Goal: Task Accomplishment & Management: Manage account settings

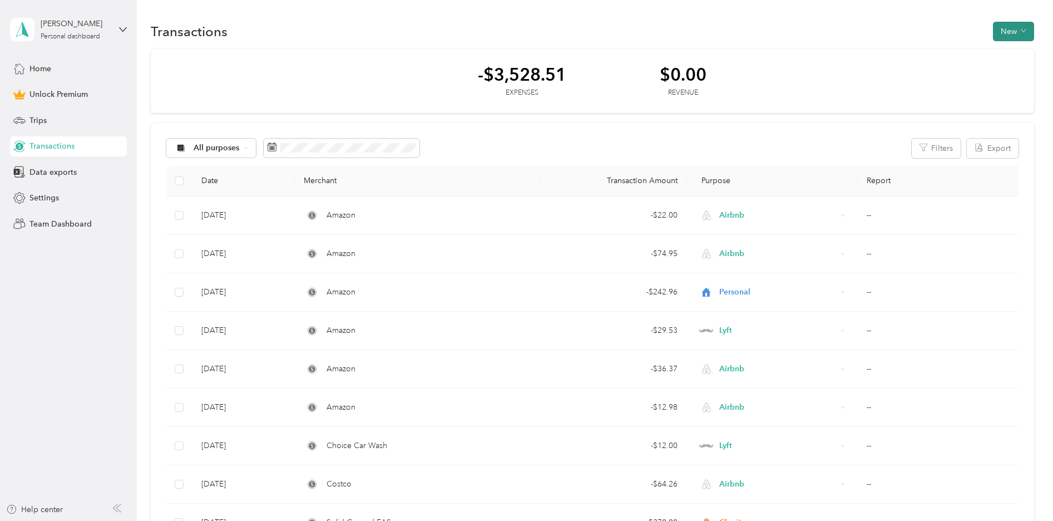
click at [1011, 34] on button "New" at bounding box center [1013, 31] width 41 height 19
click at [1006, 48] on span "Expense" at bounding box center [1014, 53] width 30 height 12
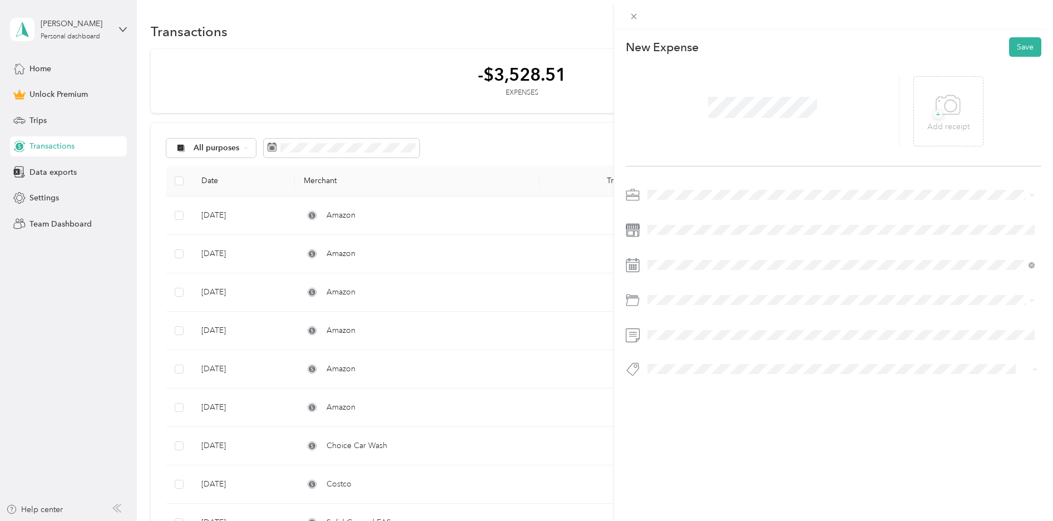
click at [684, 278] on ol "Work Personal Summit Technology Solutions Airbnb Lyft Cascade IT Other Charity …" at bounding box center [841, 278] width 395 height 156
click at [682, 327] on div "[DATE]" at bounding box center [714, 328] width 140 height 12
click at [678, 327] on icon at bounding box center [675, 327] width 11 height 11
click at [751, 389] on div "14" at bounding box center [757, 384] width 14 height 14
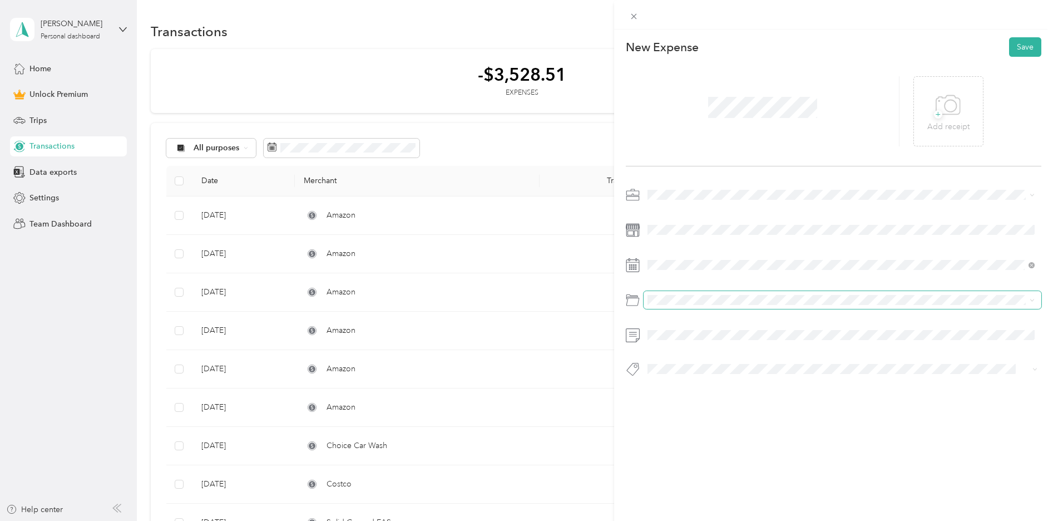
click at [681, 305] on span at bounding box center [843, 300] width 398 height 18
click at [664, 340] on span "Supplies" at bounding box center [666, 344] width 30 height 9
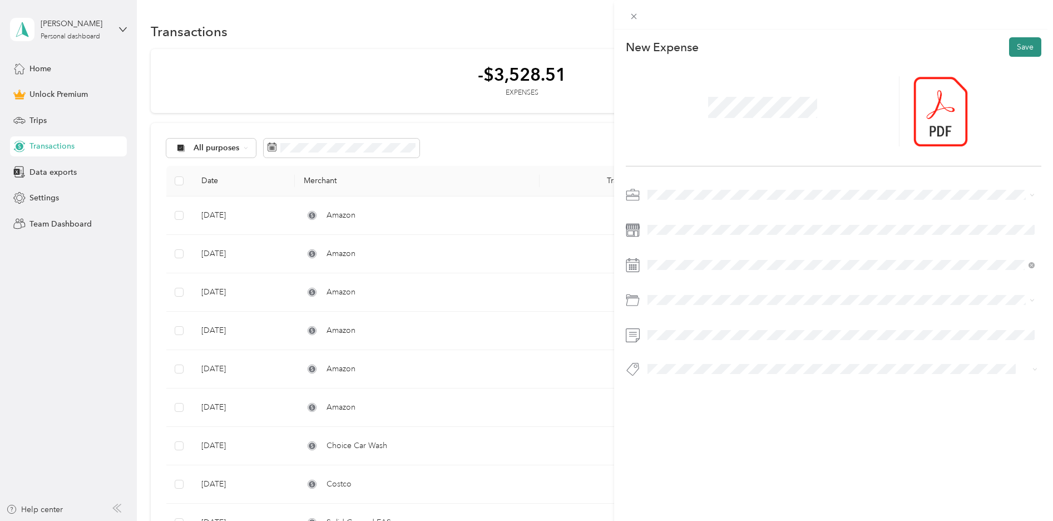
click at [1025, 47] on button "Save" at bounding box center [1025, 46] width 32 height 19
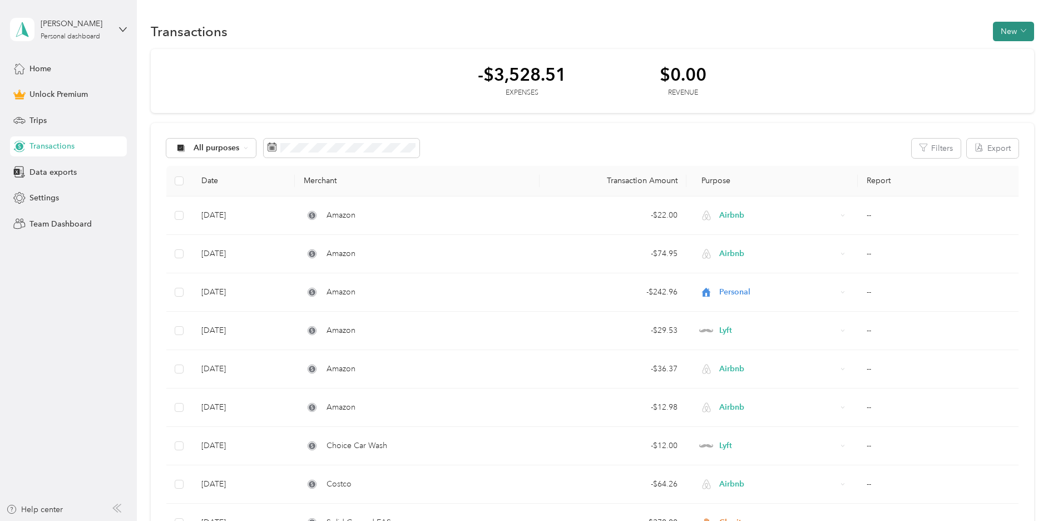
click at [1003, 36] on button "New" at bounding box center [1013, 31] width 41 height 19
click at [1001, 50] on span "Expense" at bounding box center [1014, 53] width 30 height 12
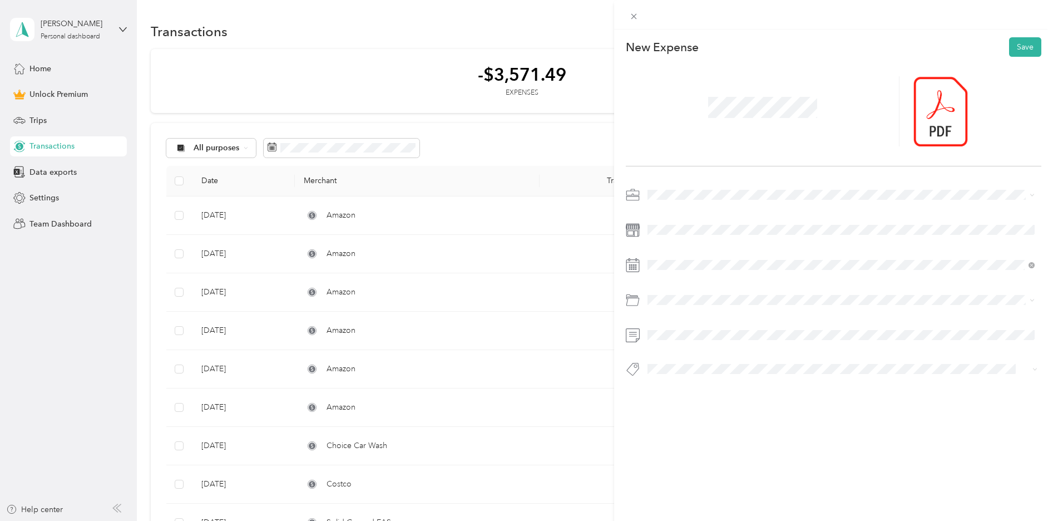
click at [689, 278] on li "Airbnb" at bounding box center [841, 272] width 395 height 19
click at [700, 404] on div "12" at bounding box center [700, 401] width 14 height 14
click at [666, 344] on span "Supplies" at bounding box center [666, 344] width 30 height 9
click at [1020, 52] on button "Save" at bounding box center [1025, 46] width 32 height 19
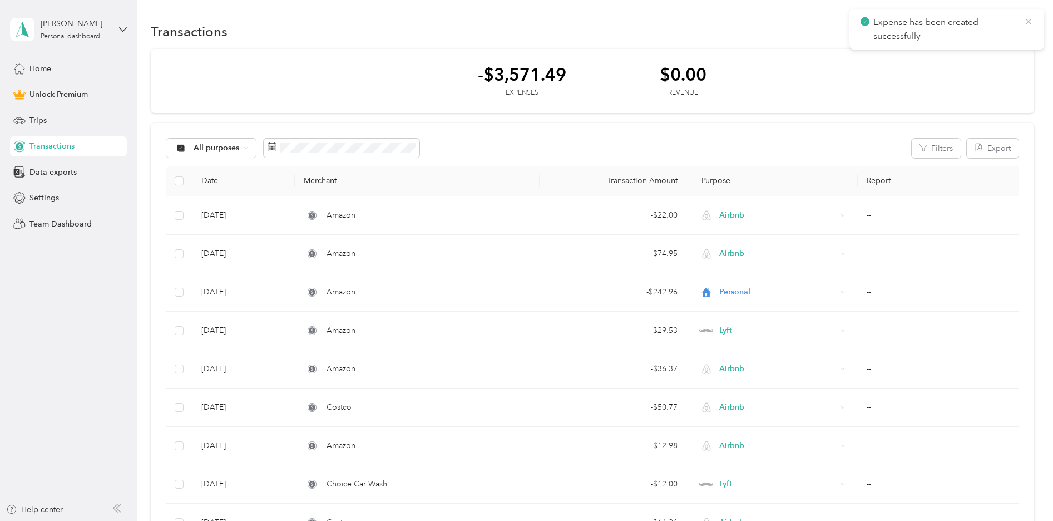
click at [1030, 23] on icon at bounding box center [1028, 22] width 9 height 10
click at [1017, 27] on button "New" at bounding box center [1013, 31] width 41 height 19
click at [1012, 54] on span "Expense" at bounding box center [1014, 53] width 30 height 12
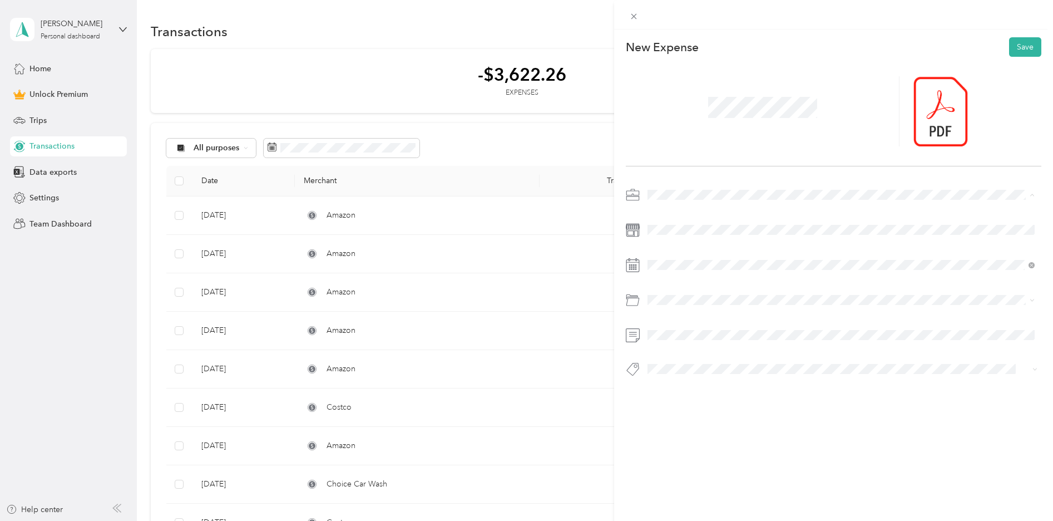
click at [684, 276] on div "Airbnb" at bounding box center [840, 273] width 379 height 12
click at [673, 330] on icon at bounding box center [675, 327] width 11 height 11
click at [758, 367] on div "5" at bounding box center [757, 366] width 14 height 14
click at [684, 346] on div "Supplies" at bounding box center [840, 345] width 379 height 12
click at [1013, 51] on button "Save" at bounding box center [1025, 46] width 32 height 19
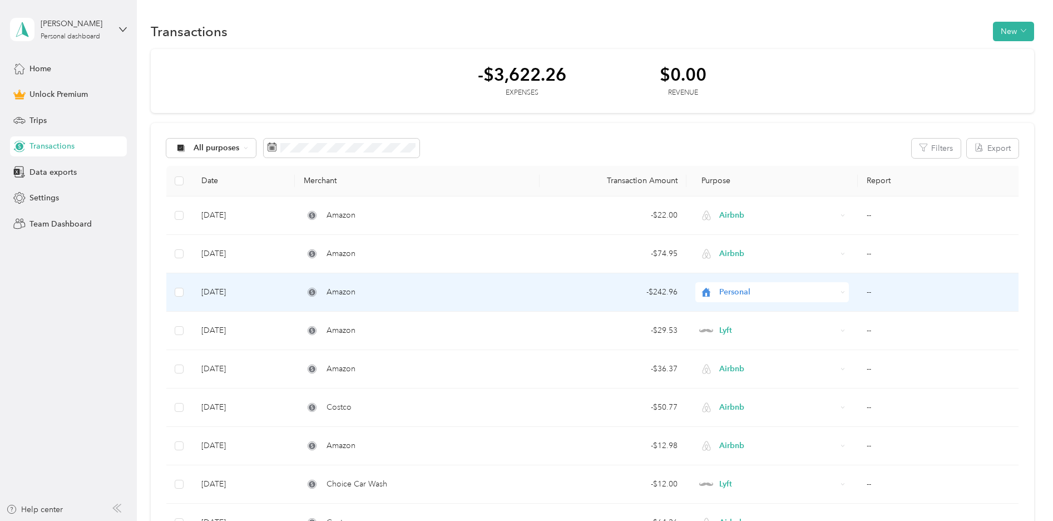
click at [561, 293] on div "- $242.96" at bounding box center [613, 292] width 129 height 12
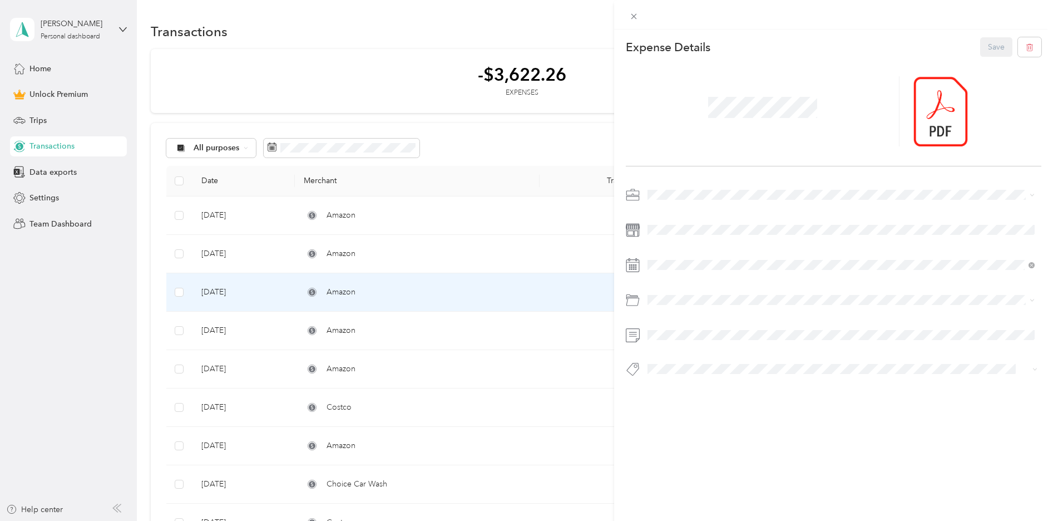
click at [703, 187] on span at bounding box center [843, 195] width 398 height 18
click at [683, 250] on span "Summit Technology Solutions" at bounding box center [703, 253] width 105 height 9
click at [996, 46] on button "Save" at bounding box center [996, 46] width 32 height 19
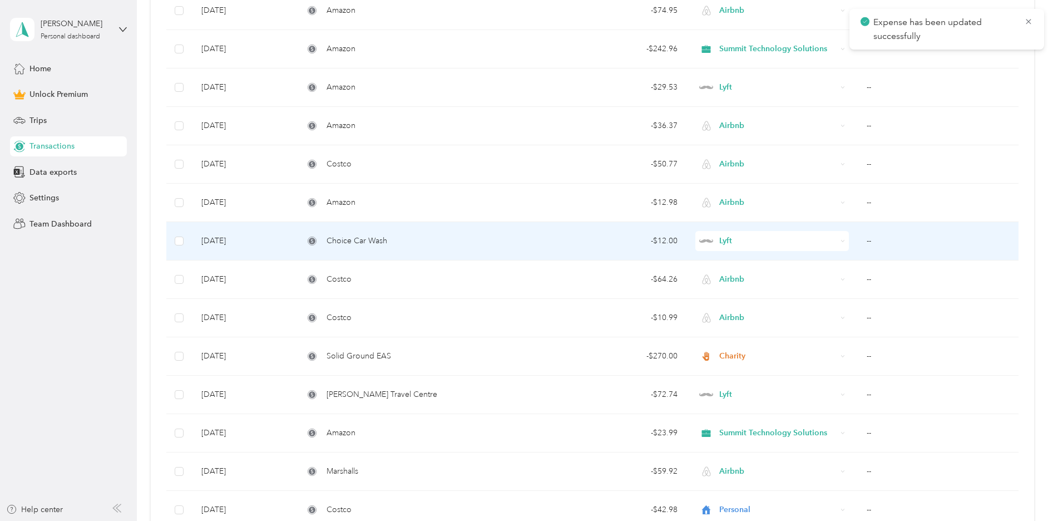
scroll to position [250, 0]
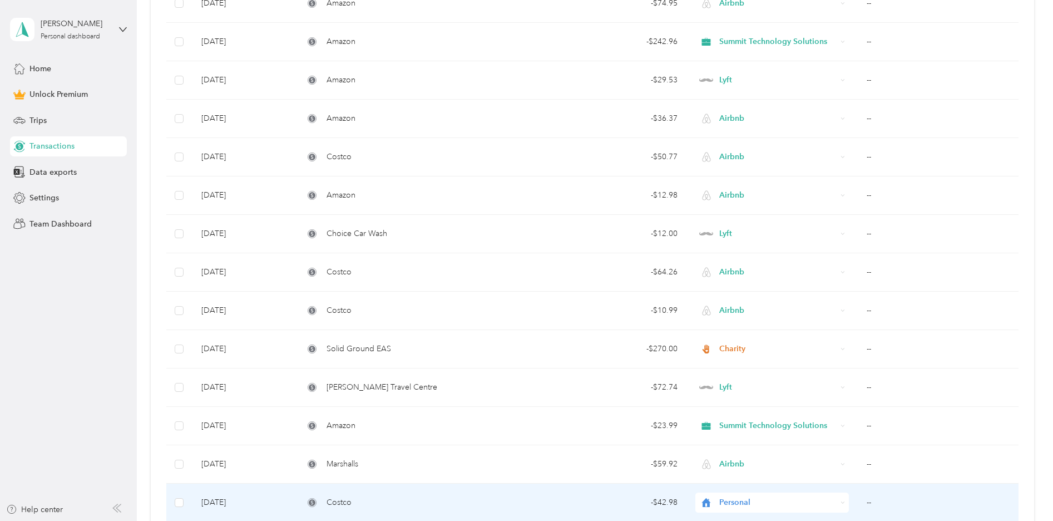
click at [580, 497] on div "- $42.98" at bounding box center [613, 502] width 129 height 12
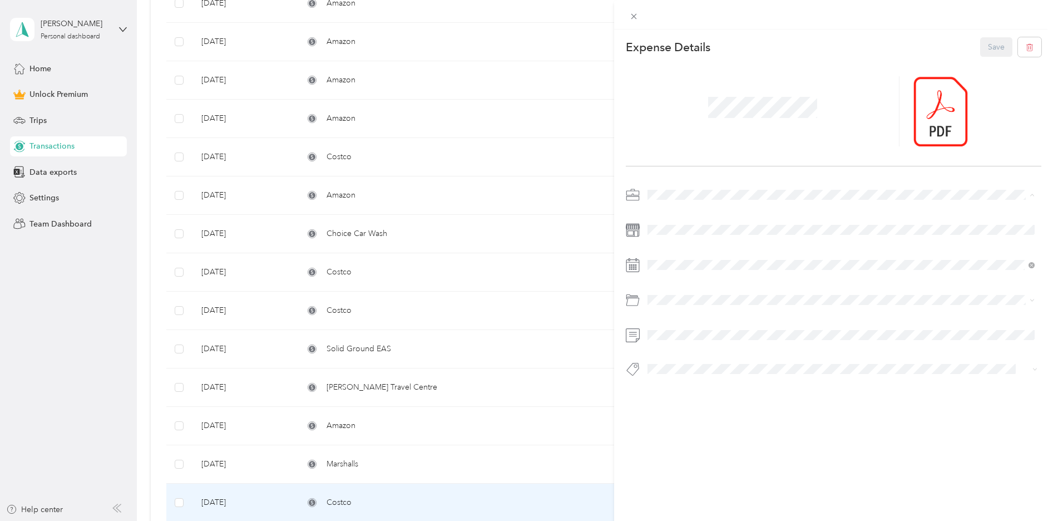
click at [681, 275] on div "Airbnb" at bounding box center [840, 273] width 379 height 12
click at [1000, 53] on button "Save" at bounding box center [996, 46] width 32 height 19
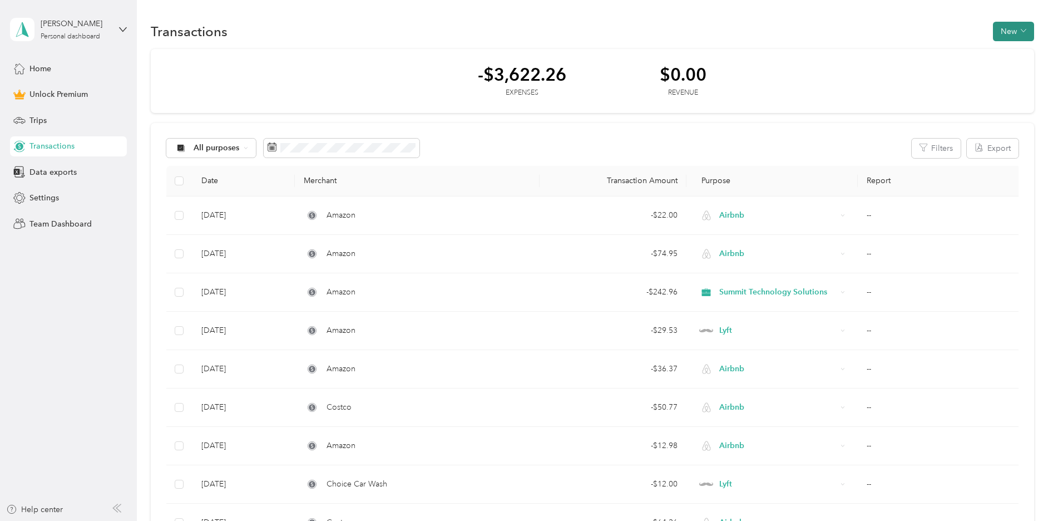
click at [1019, 32] on button "New" at bounding box center [1013, 31] width 41 height 19
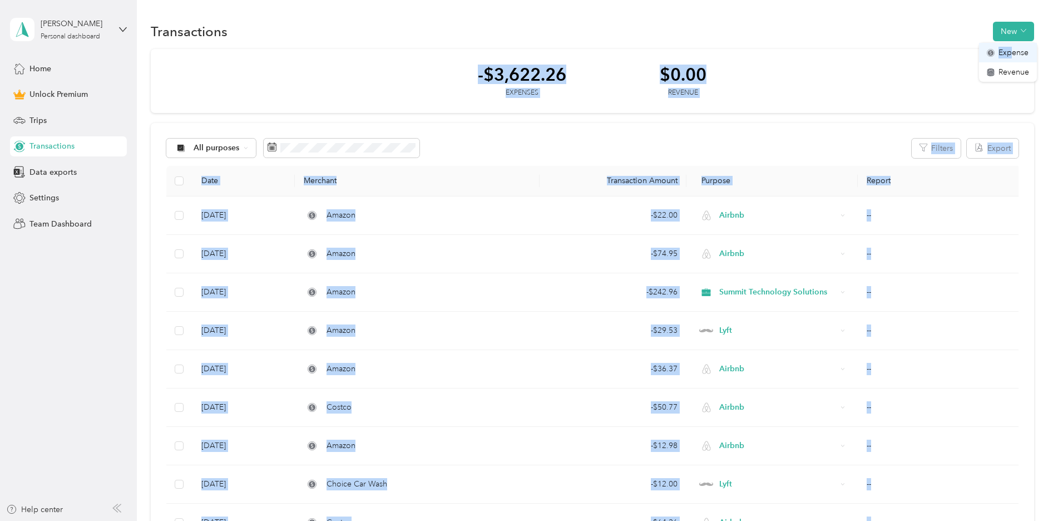
click at [1013, 47] on body "[PERSON_NAME] Personal dashboard Home Unlock Premium Trips Transactions Data ex…" at bounding box center [524, 260] width 1048 height 521
click at [1015, 29] on button "New" at bounding box center [1013, 31] width 41 height 19
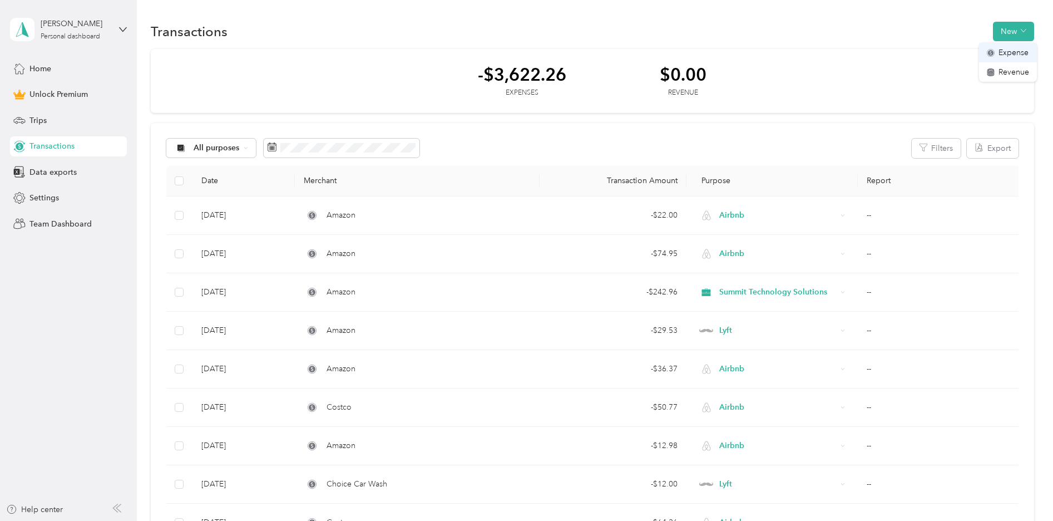
click at [1009, 50] on span "Expense" at bounding box center [1014, 53] width 30 height 12
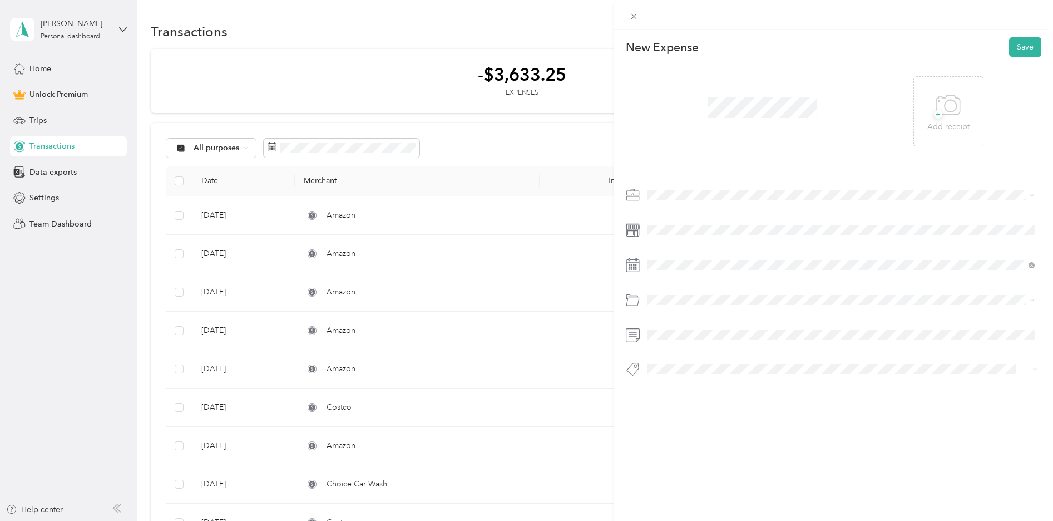
click at [674, 338] on li "Supplies" at bounding box center [841, 344] width 395 height 19
click at [676, 324] on icon at bounding box center [676, 328] width 6 height 10
click at [684, 399] on div "14" at bounding box center [685, 401] width 14 height 14
click at [661, 223] on span at bounding box center [843, 230] width 398 height 18
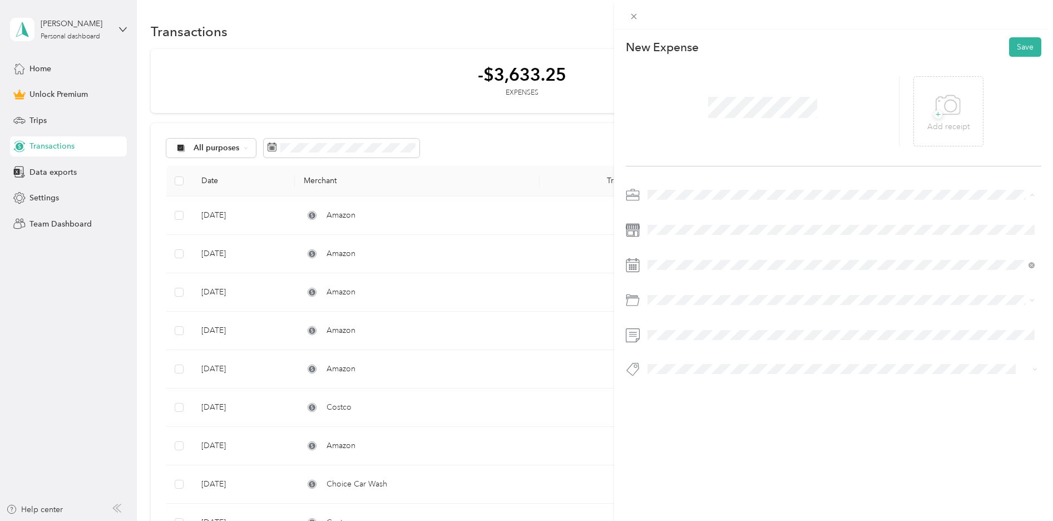
click at [670, 273] on span "Airbnb" at bounding box center [663, 272] width 24 height 9
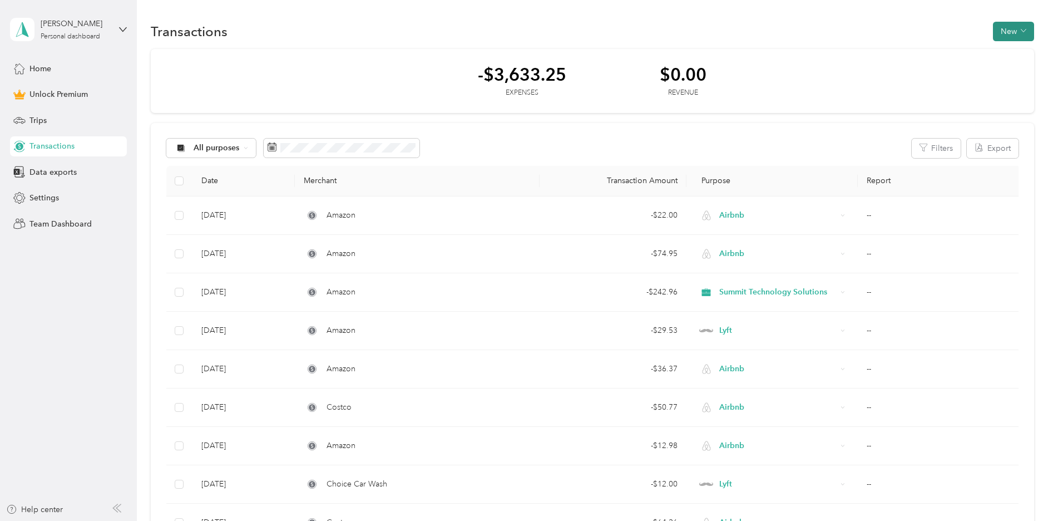
click at [1008, 34] on button "New" at bounding box center [1013, 31] width 41 height 19
click at [995, 52] on div "Expense" at bounding box center [1008, 53] width 42 height 12
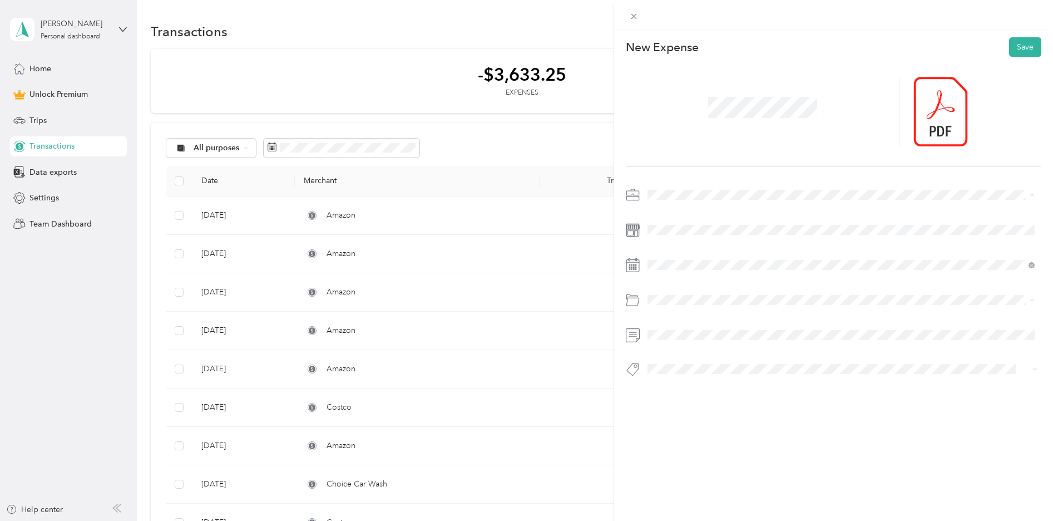
click at [682, 278] on li "Airbnb" at bounding box center [841, 272] width 395 height 19
click at [673, 239] on div at bounding box center [834, 285] width 416 height 199
click at [629, 270] on icon at bounding box center [633, 265] width 14 height 14
click at [634, 268] on rect at bounding box center [634, 267] width 2 height 2
click at [679, 325] on icon at bounding box center [675, 327] width 11 height 11
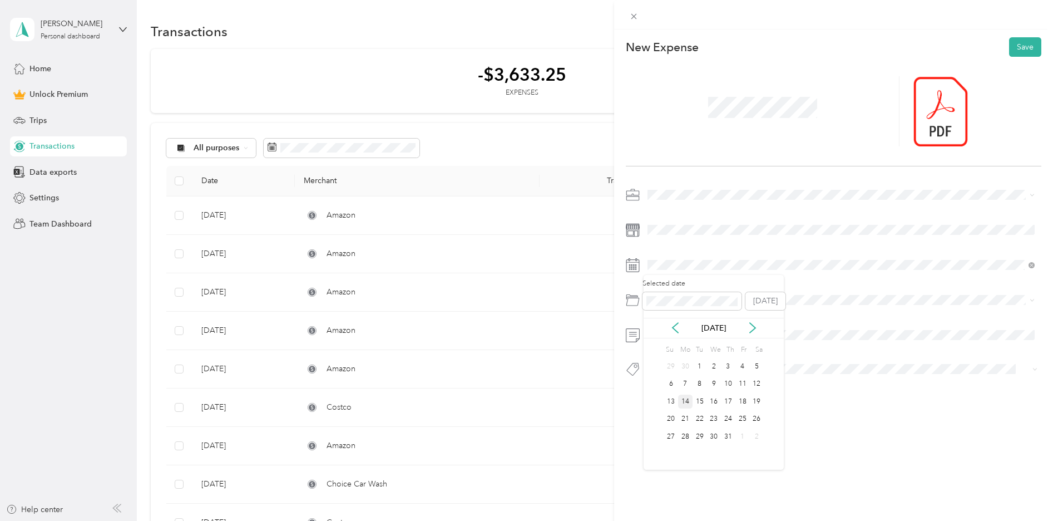
click at [686, 403] on div "14" at bounding box center [685, 401] width 14 height 14
click at [669, 307] on span at bounding box center [843, 300] width 398 height 18
click at [699, 343] on div "Supplies" at bounding box center [840, 343] width 379 height 12
click at [1029, 43] on button "Save" at bounding box center [1025, 46] width 32 height 19
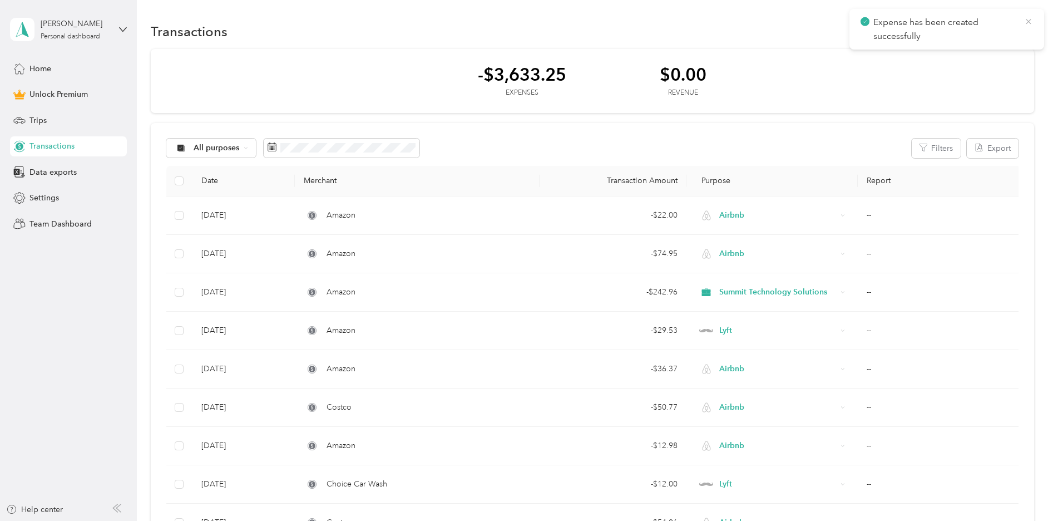
click at [1029, 23] on icon at bounding box center [1028, 22] width 9 height 10
click at [1010, 31] on button "New" at bounding box center [1013, 31] width 41 height 19
click at [1014, 55] on span "Expense" at bounding box center [1014, 53] width 30 height 12
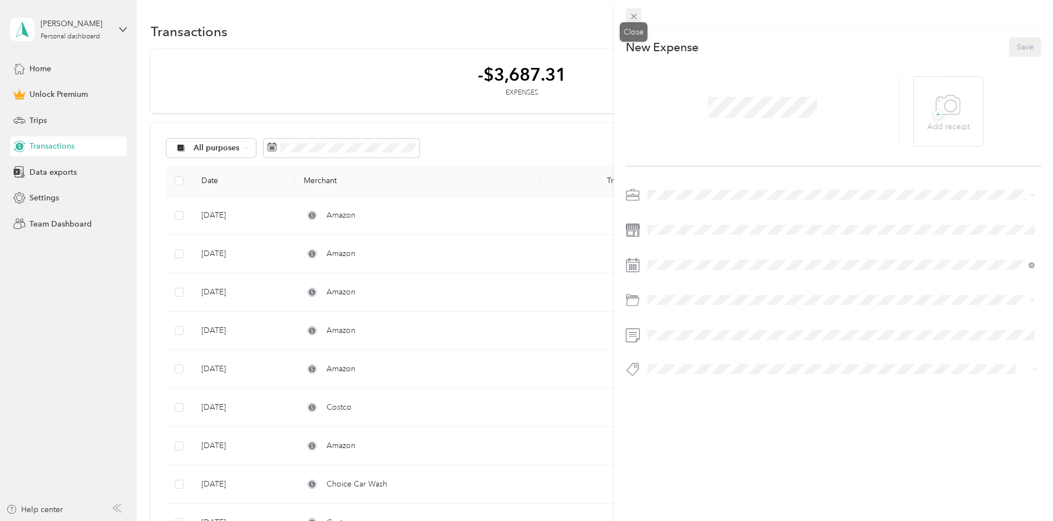
click at [629, 16] on icon at bounding box center [633, 16] width 9 height 9
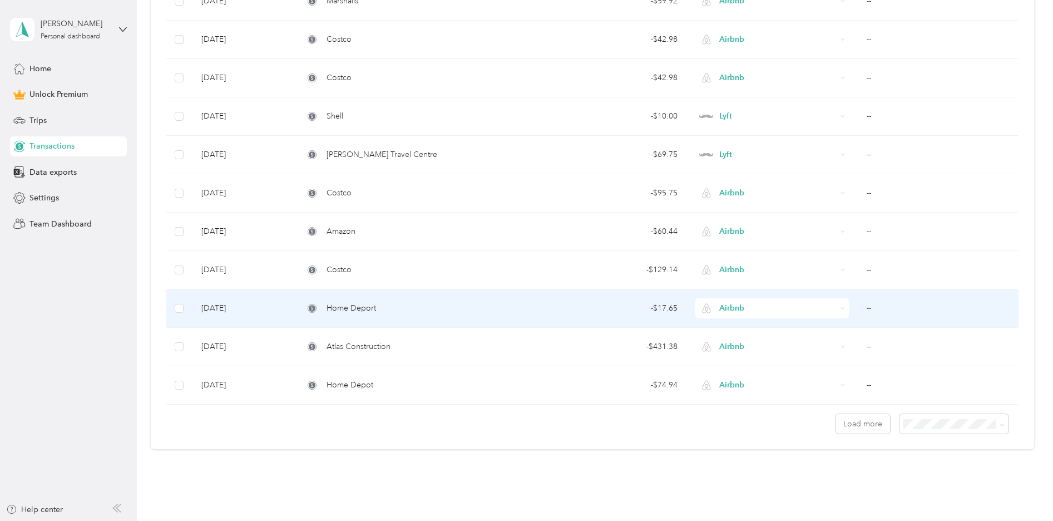
scroll to position [744, 0]
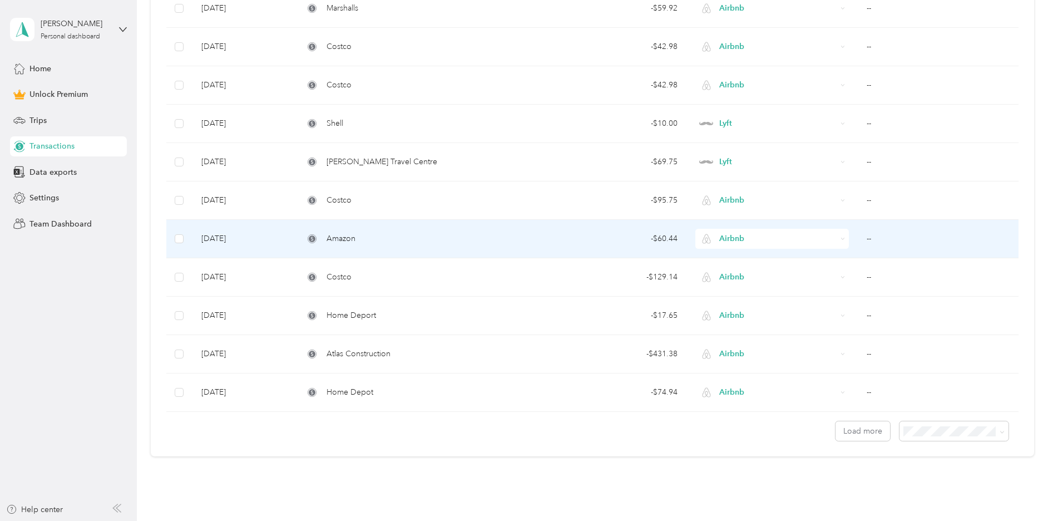
click at [409, 228] on td "Amazon" at bounding box center [417, 239] width 245 height 38
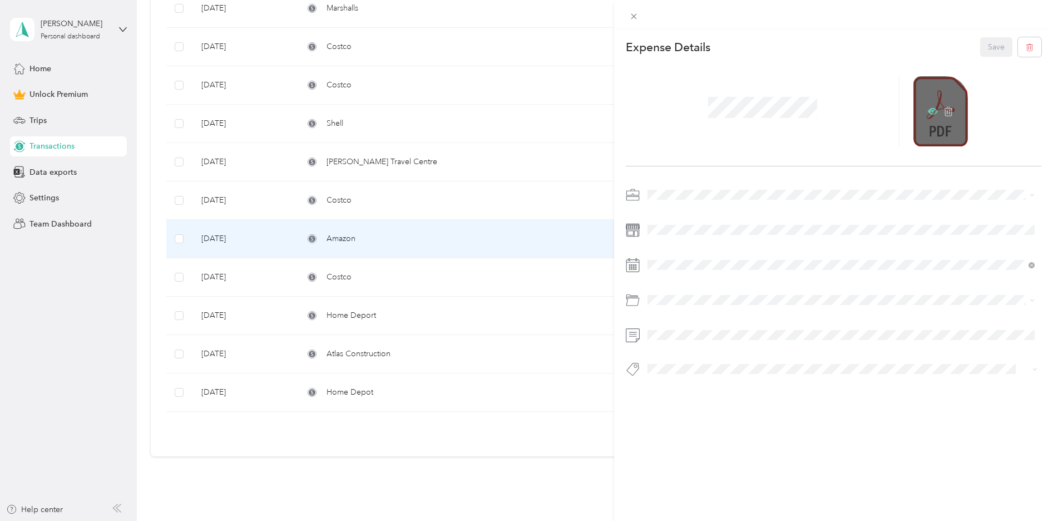
click at [935, 109] on icon at bounding box center [933, 111] width 10 height 10
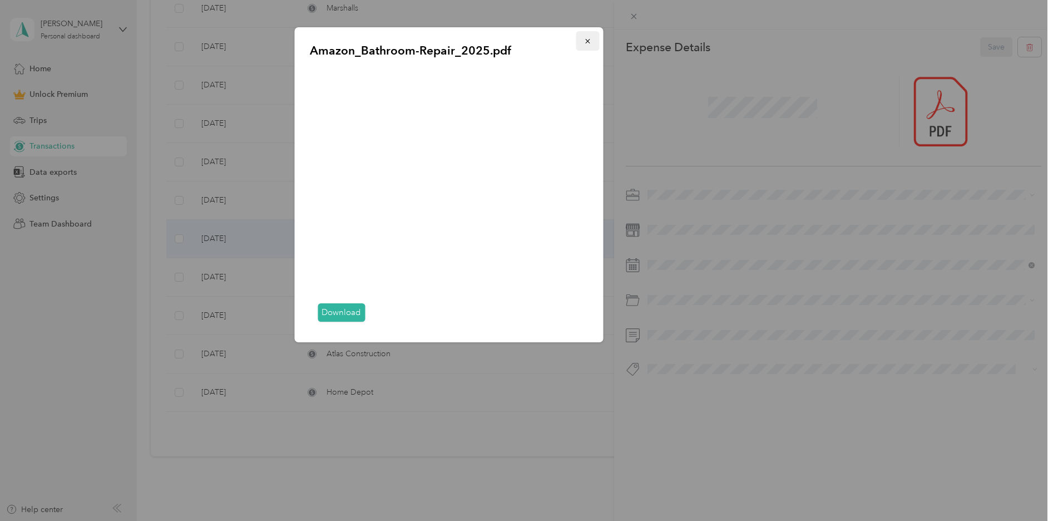
click at [590, 42] on icon "button" at bounding box center [588, 41] width 8 height 8
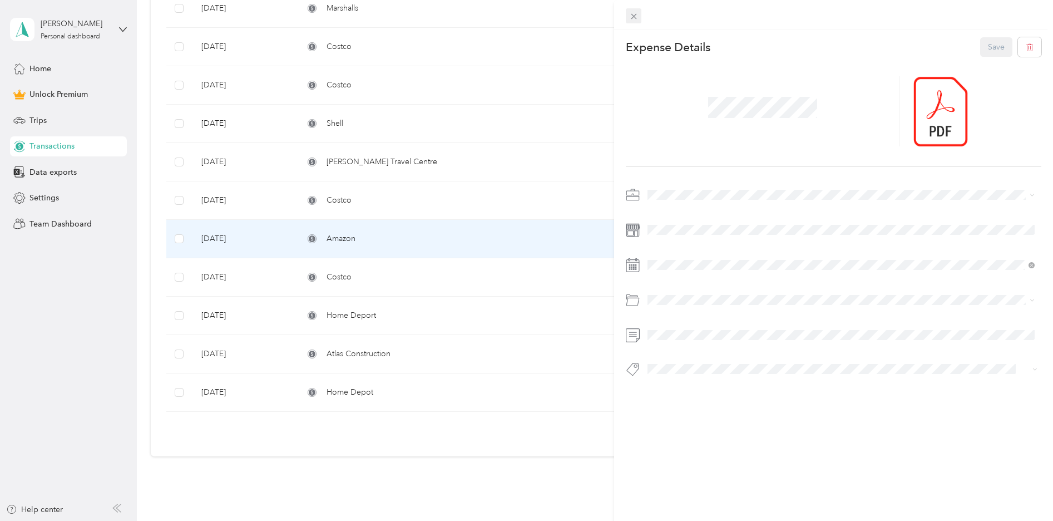
click at [635, 16] on icon at bounding box center [633, 16] width 9 height 9
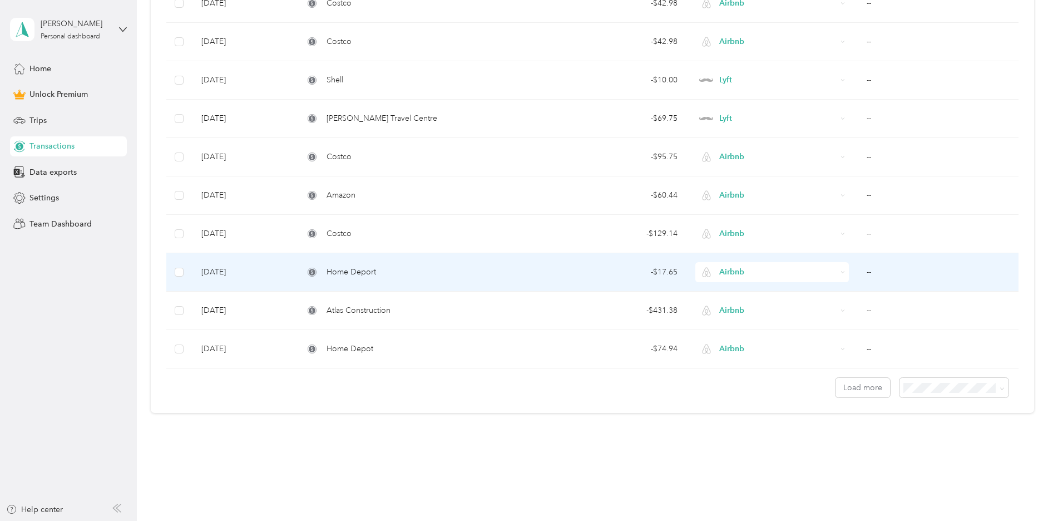
scroll to position [794, 0]
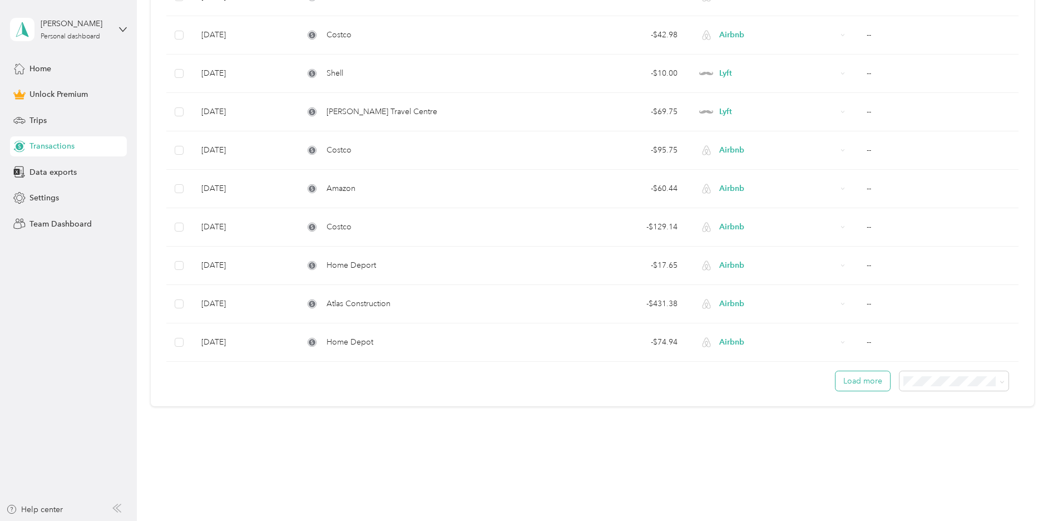
click at [881, 378] on button "Load more" at bounding box center [863, 380] width 55 height 19
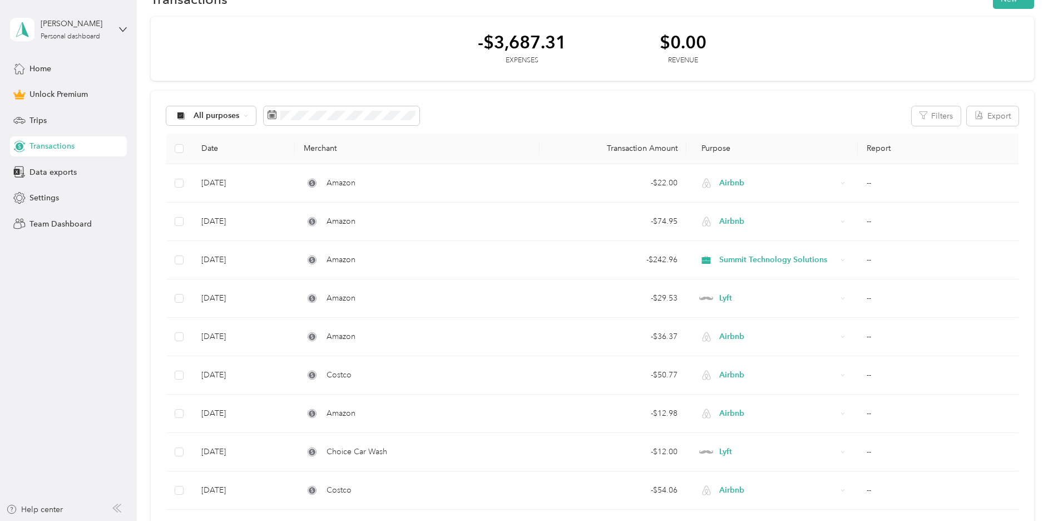
scroll to position [0, 0]
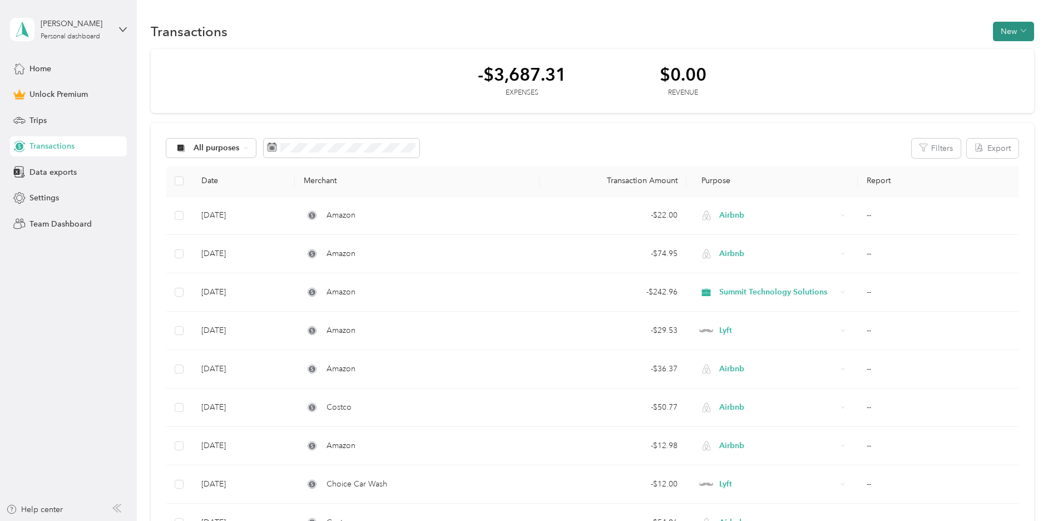
click at [1026, 29] on icon "button" at bounding box center [1023, 30] width 5 height 3
click at [1010, 47] on span "Expense" at bounding box center [1014, 53] width 30 height 12
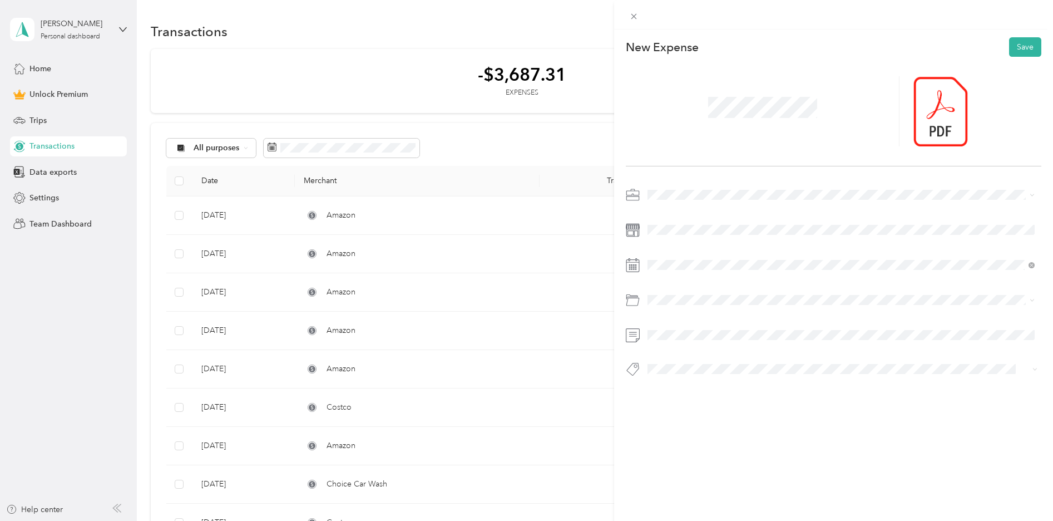
click at [693, 277] on li "Airbnb" at bounding box center [841, 272] width 395 height 19
click at [678, 293] on span at bounding box center [843, 300] width 398 height 18
click at [679, 339] on div "Misc" at bounding box center [834, 345] width 366 height 12
click at [675, 322] on icon at bounding box center [675, 327] width 11 height 11
click at [665, 418] on div "20" at bounding box center [671, 419] width 14 height 14
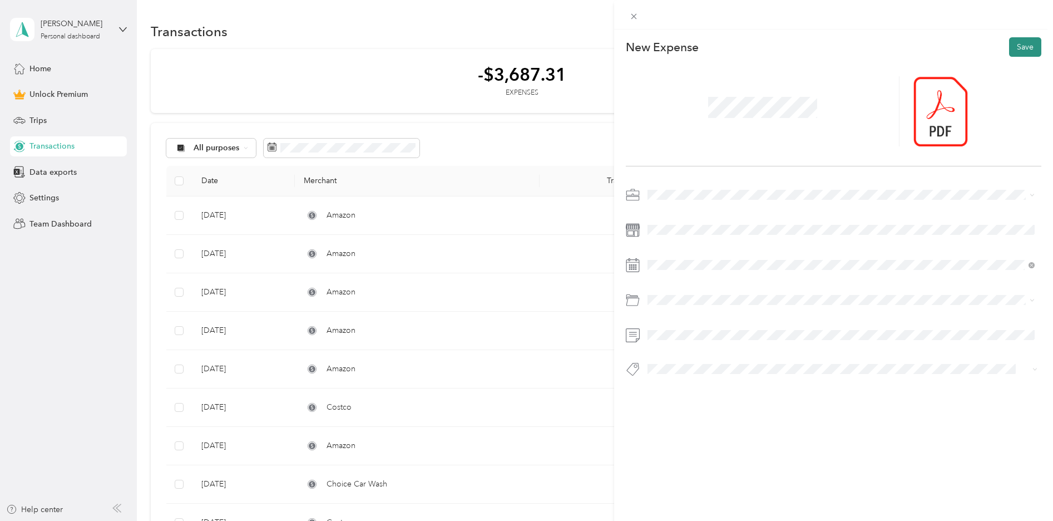
click at [1035, 48] on button "Save" at bounding box center [1025, 46] width 32 height 19
